Goal: Find specific page/section: Find specific page/section

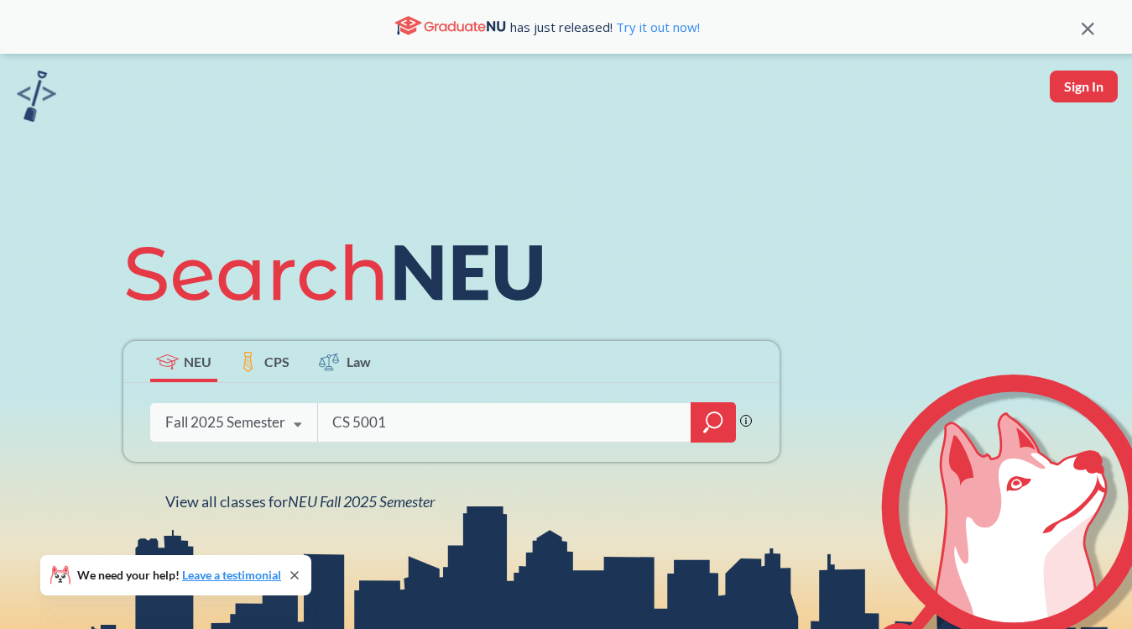
type input "CS 5001"
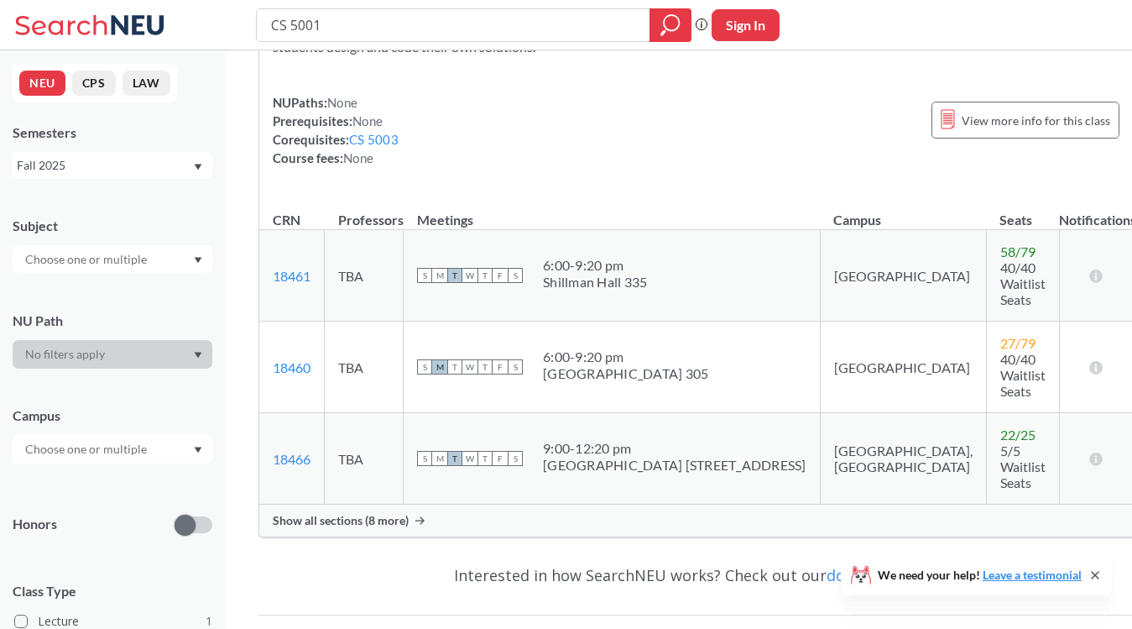
scroll to position [190, 0]
type input "CS 5002"
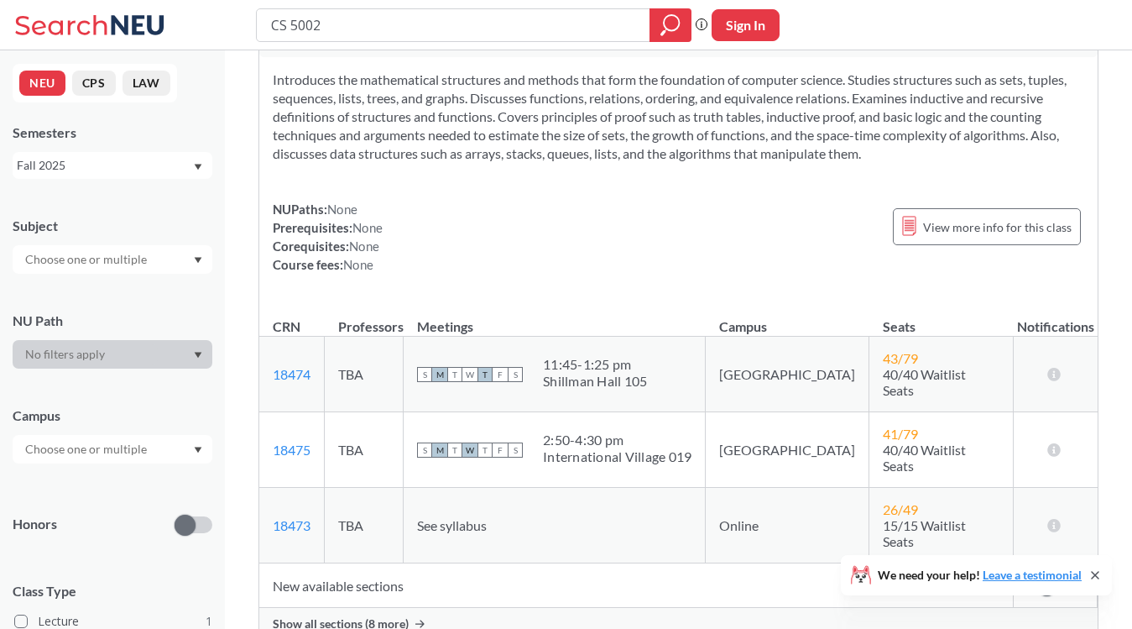
scroll to position [70, 0]
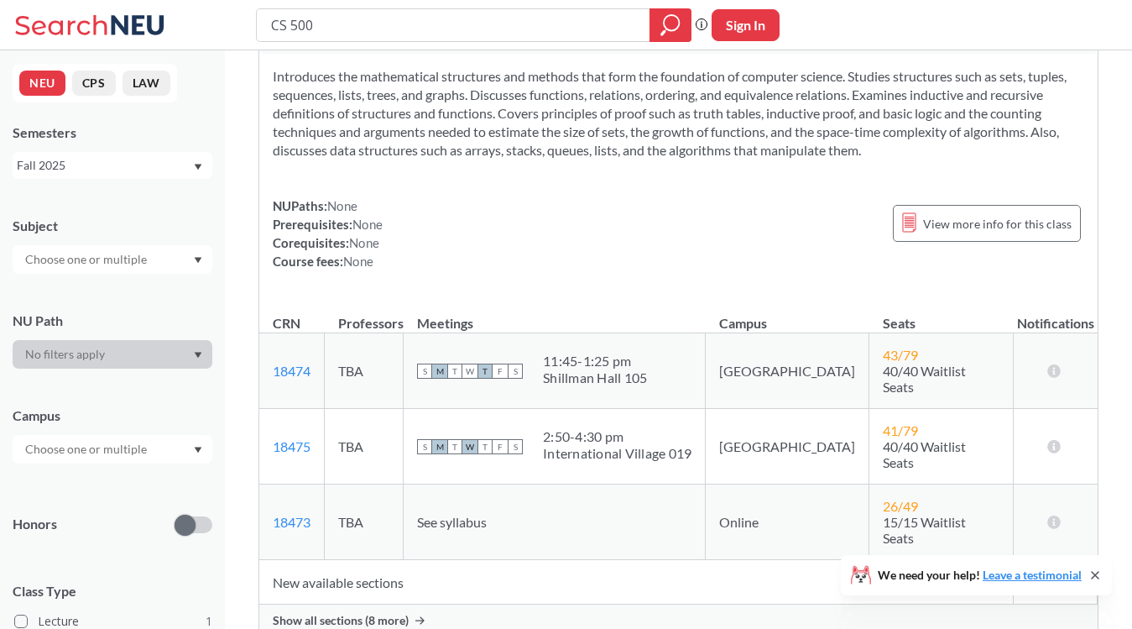
type input "CS 5004"
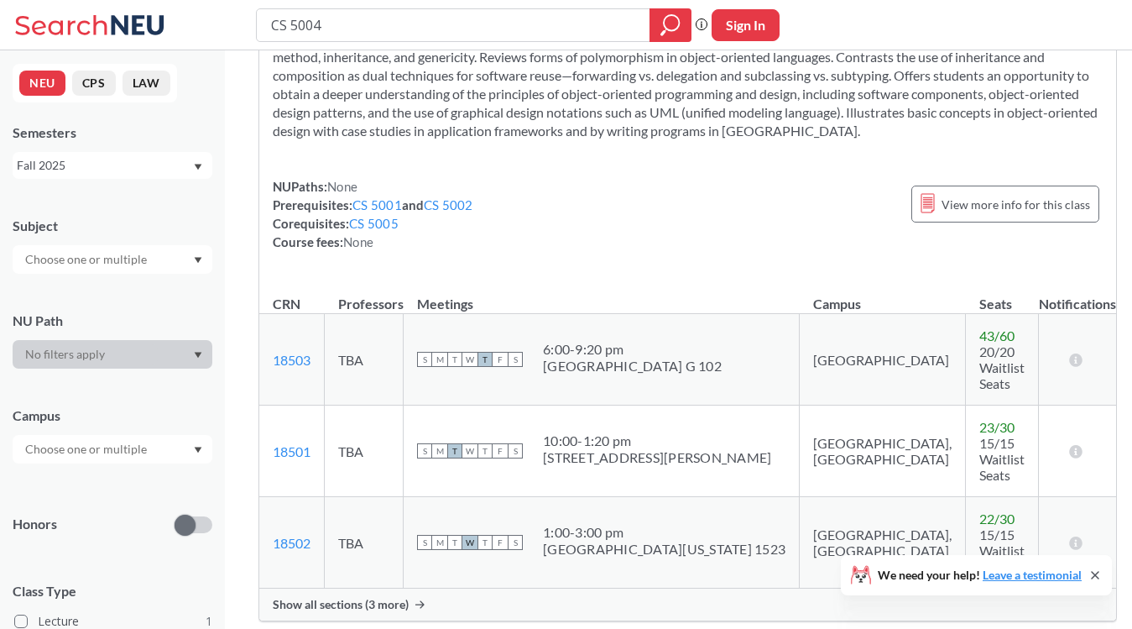
scroll to position [108, 0]
type input "CS 5008"
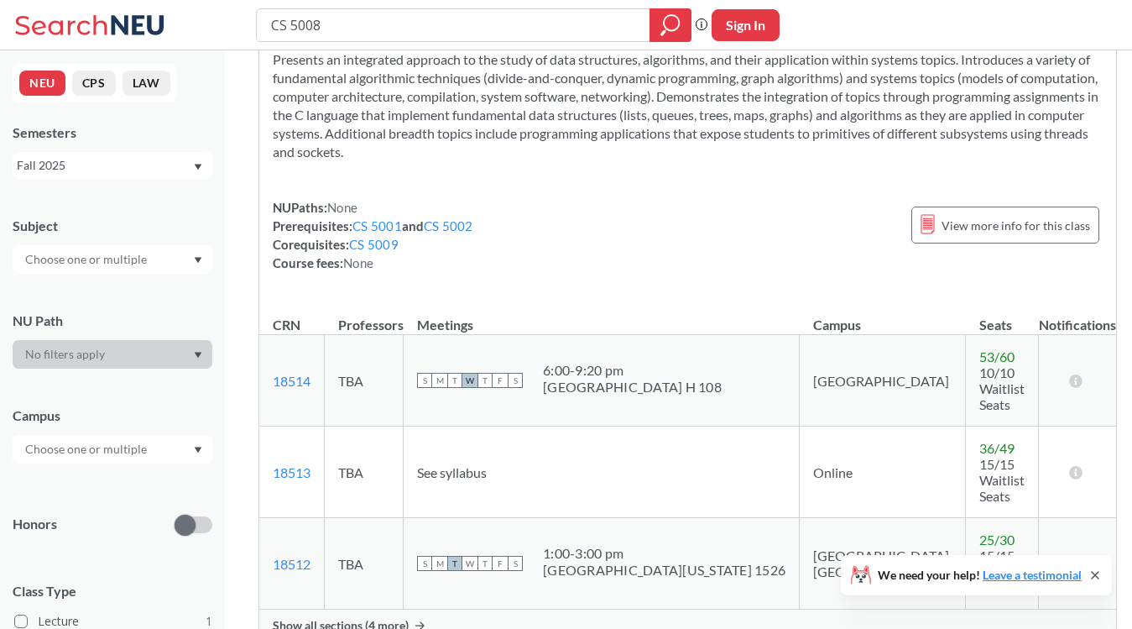
scroll to position [108, 0]
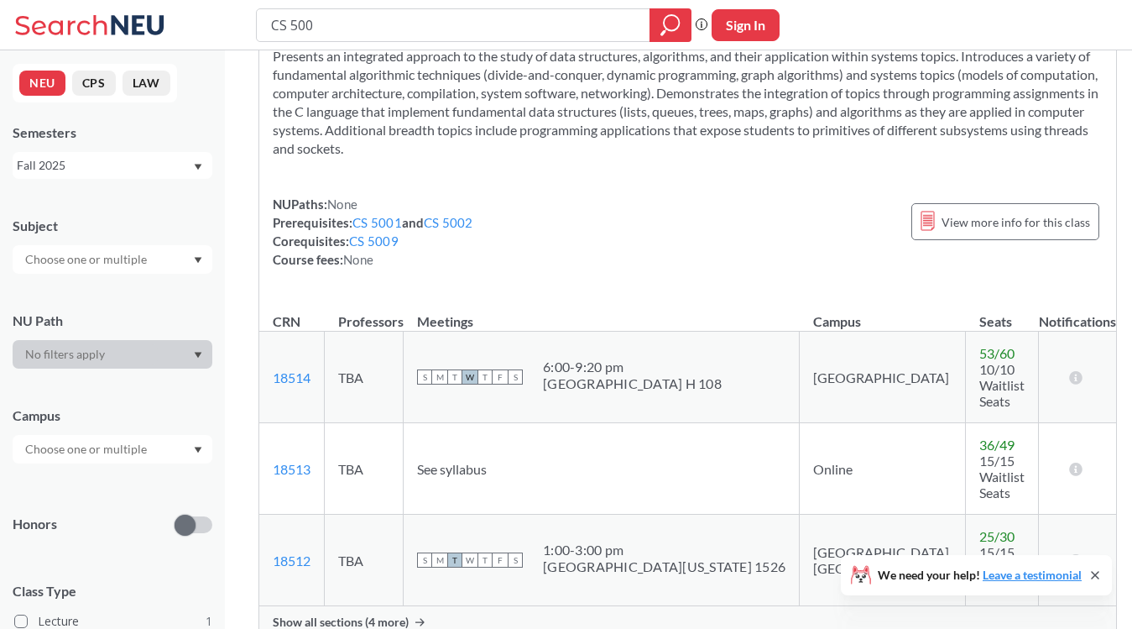
type input "CS 5009"
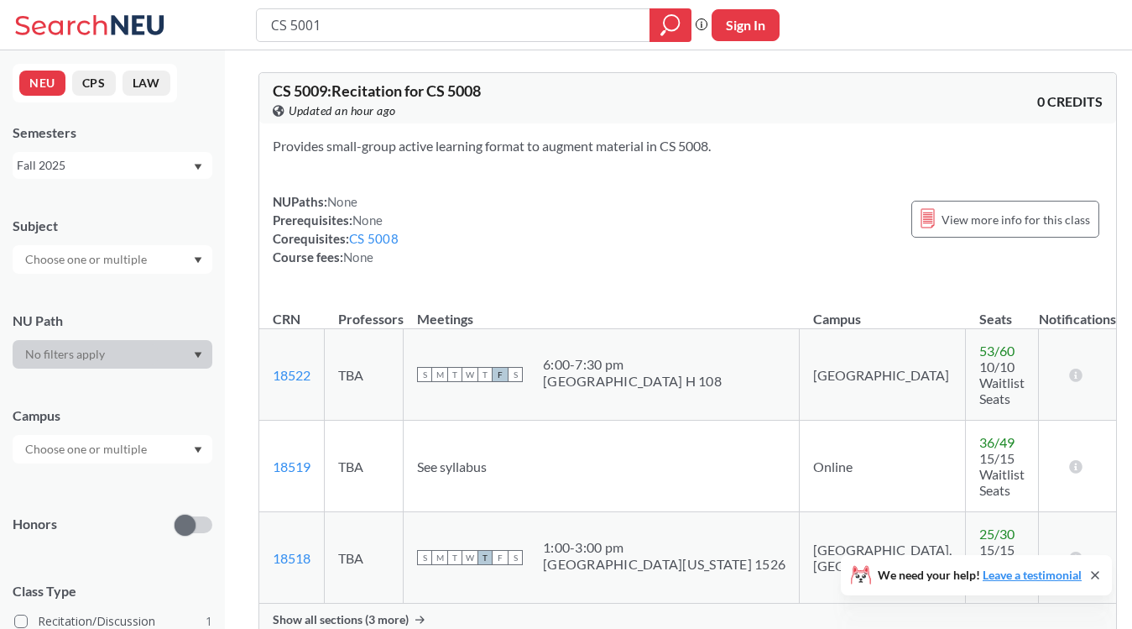
type input "CS 5001"
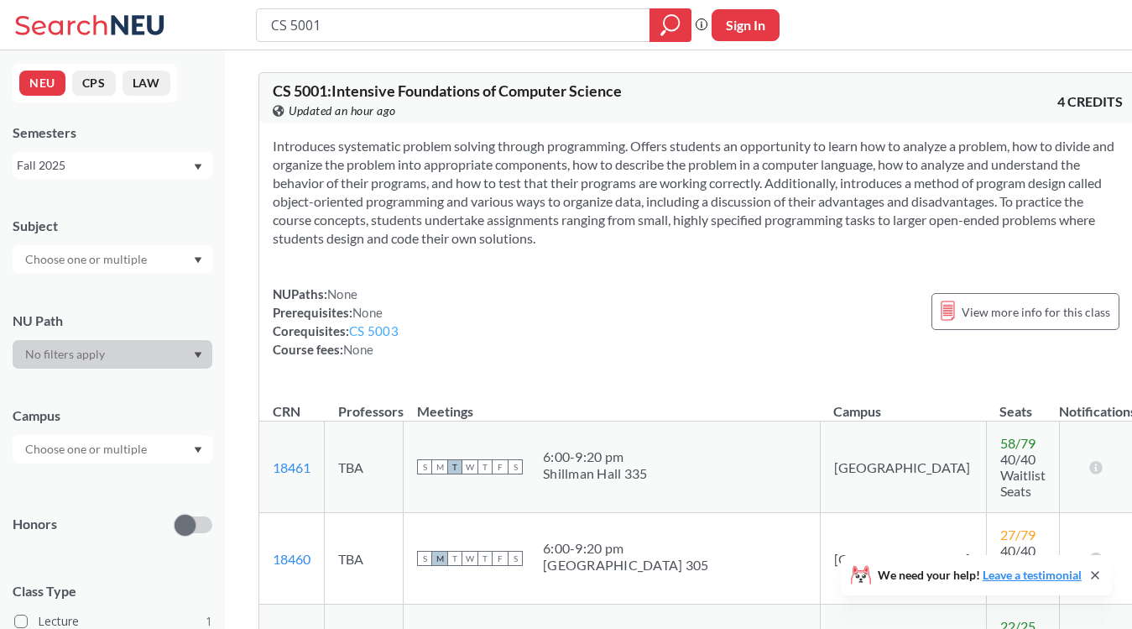
click at [381, 327] on link "CS 5003" at bounding box center [374, 330] width 50 height 15
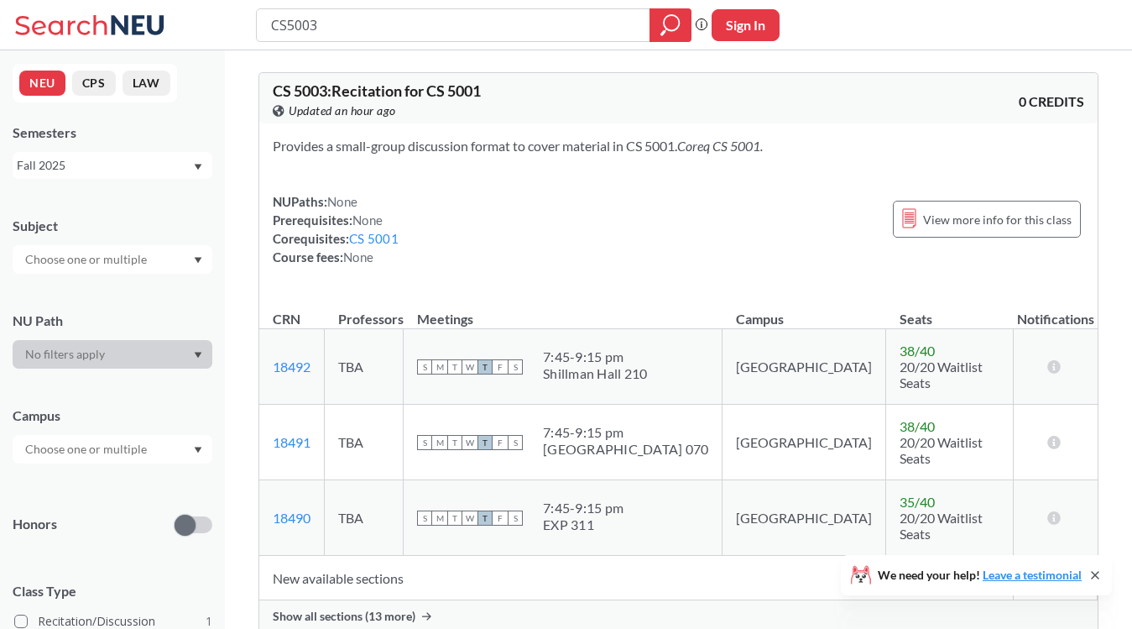
click at [130, 30] on icon at bounding box center [92, 25] width 156 height 34
